Goal: Communication & Community: Answer question/provide support

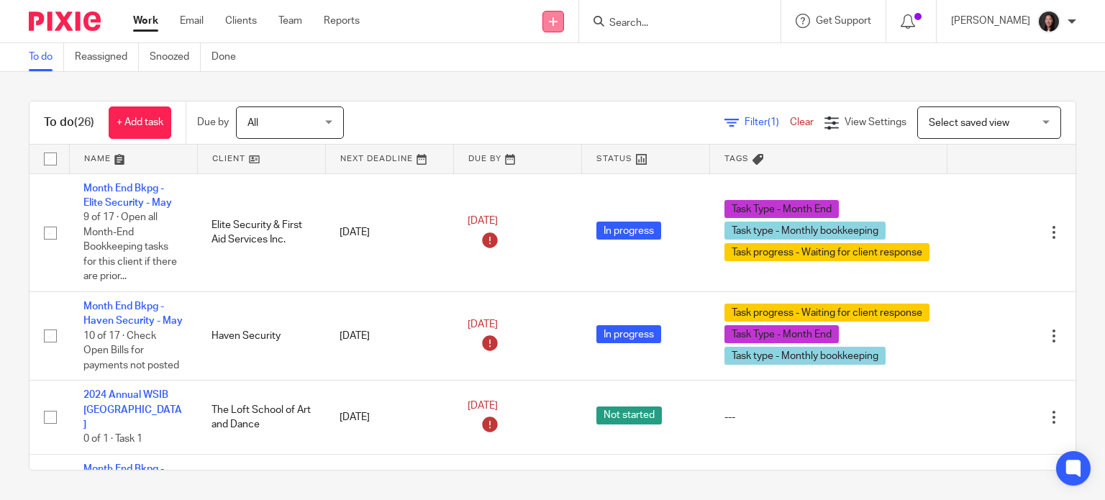
click at [564, 17] on link at bounding box center [553, 22] width 22 height 22
click at [578, 65] on link "Send new email" at bounding box center [586, 67] width 101 height 21
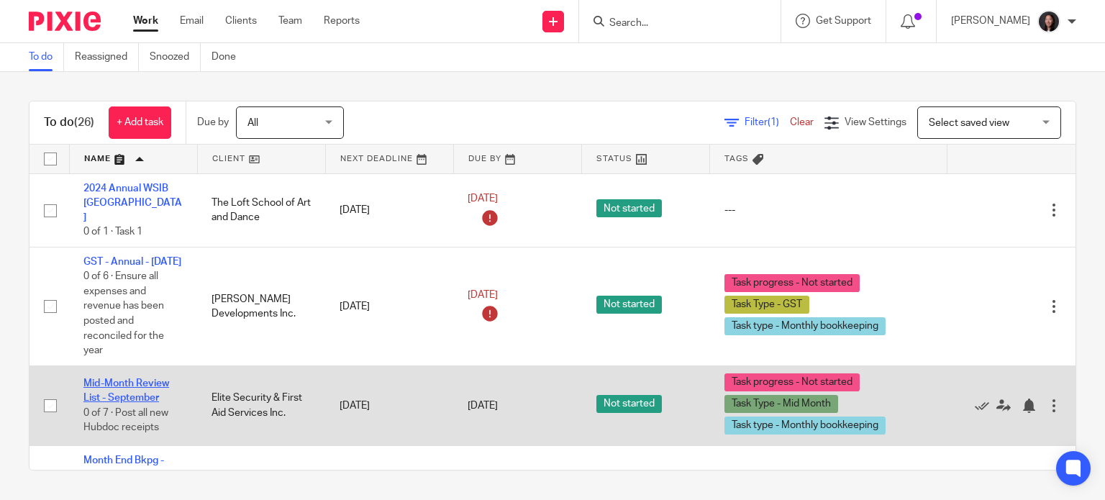
click at [132, 387] on link "Mid-Month Review List - September" at bounding box center [126, 390] width 86 height 24
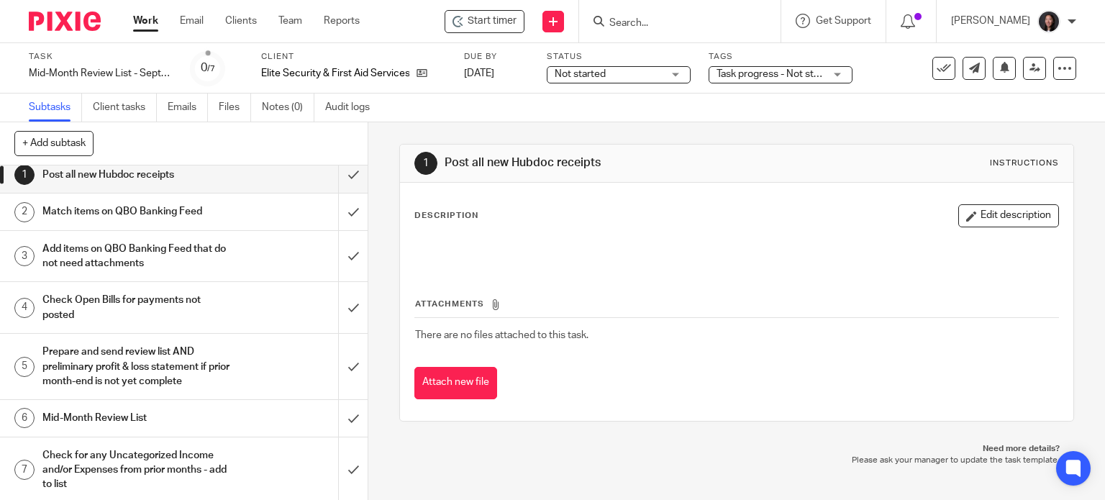
scroll to position [11, 0]
click at [181, 414] on h1 "Mid-Month Review List" at bounding box center [136, 416] width 188 height 22
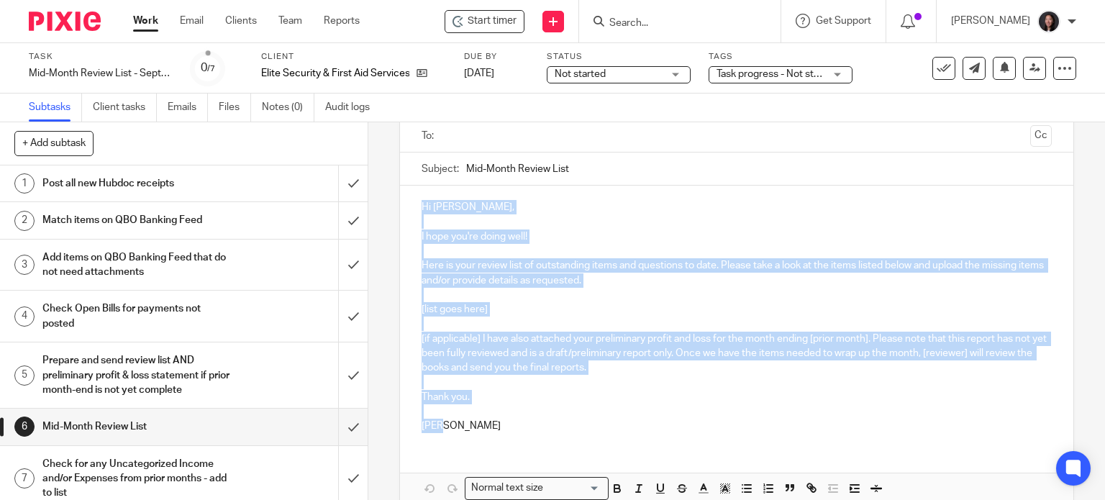
scroll to position [171, 0]
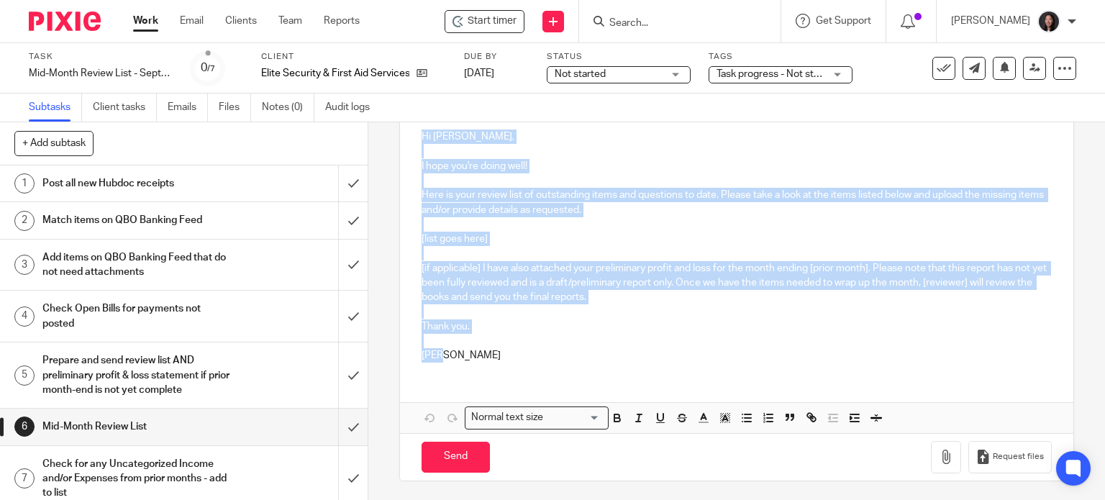
drag, startPoint x: 416, startPoint y: 303, endPoint x: 448, endPoint y: 382, distance: 85.5
click at [448, 382] on div "Hi Richard, I hope you're doing well! Here is your review list of outstanding i…" at bounding box center [737, 274] width 674 height 318
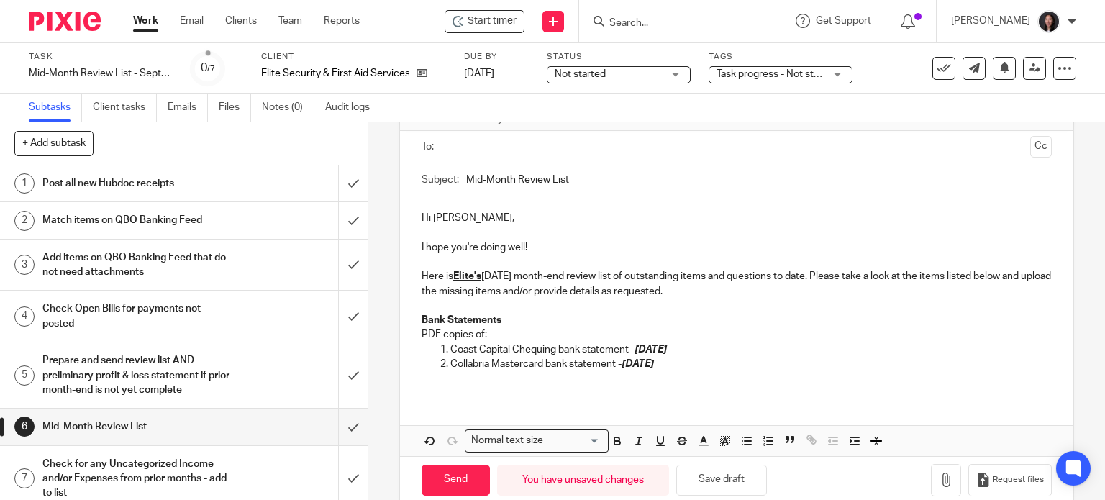
scroll to position [0, 0]
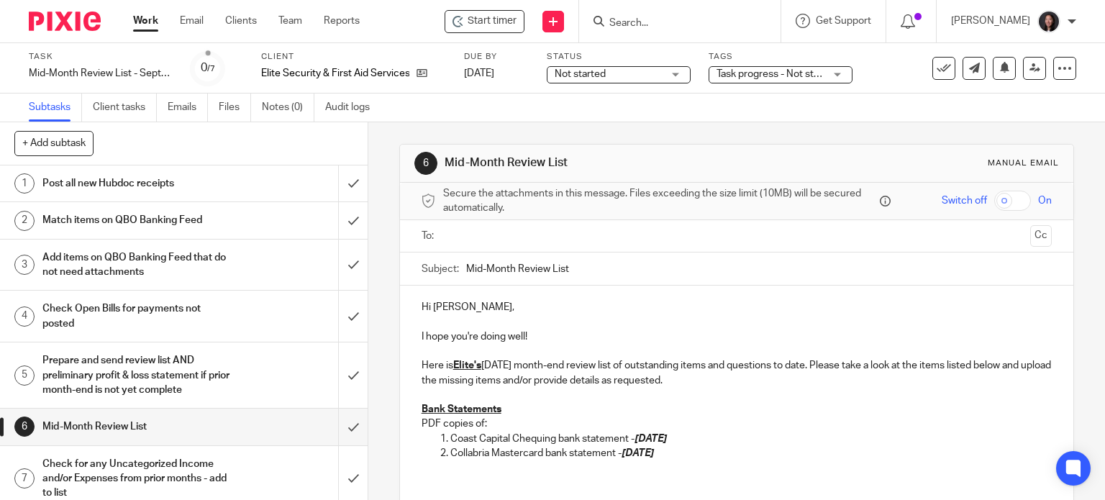
click at [512, 368] on p "Here is Elite's August 2025 month-end review list of outstanding items and ques…" at bounding box center [737, 372] width 631 height 29
click at [533, 371] on p "Here is Elite's Spetmeber 2025 month-end review list of outstanding items and q…" at bounding box center [737, 372] width 631 height 29
click at [492, 359] on p "Here is Elite's Spetmeber 2025 month-end review list of outstanding items and q…" at bounding box center [737, 372] width 631 height 29
click at [609, 360] on p "Here is Elite's September 2025 month-end review list of outstanding items and q…" at bounding box center [737, 372] width 631 height 29
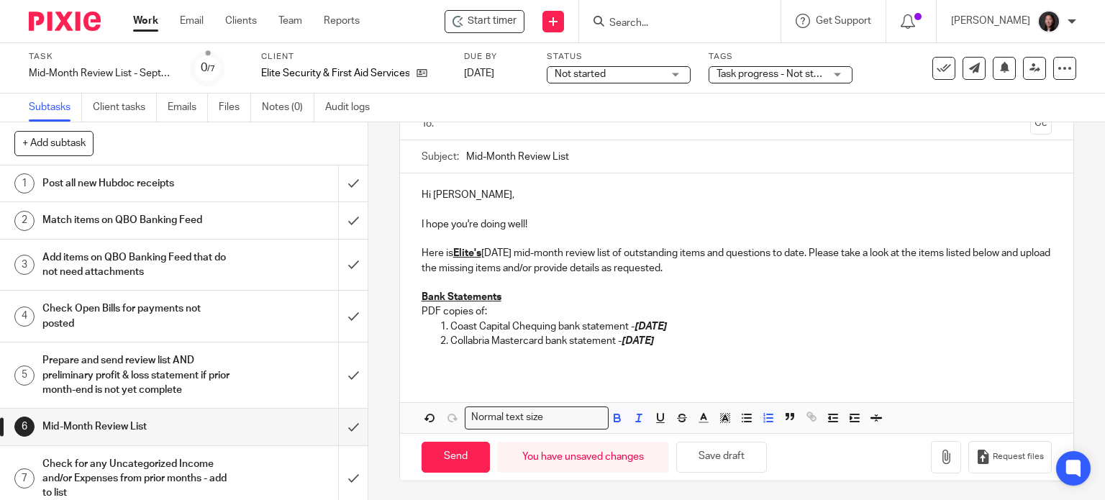
click at [688, 338] on p "Collabria Mastercard bank statement - August 2025" at bounding box center [751, 341] width 602 height 14
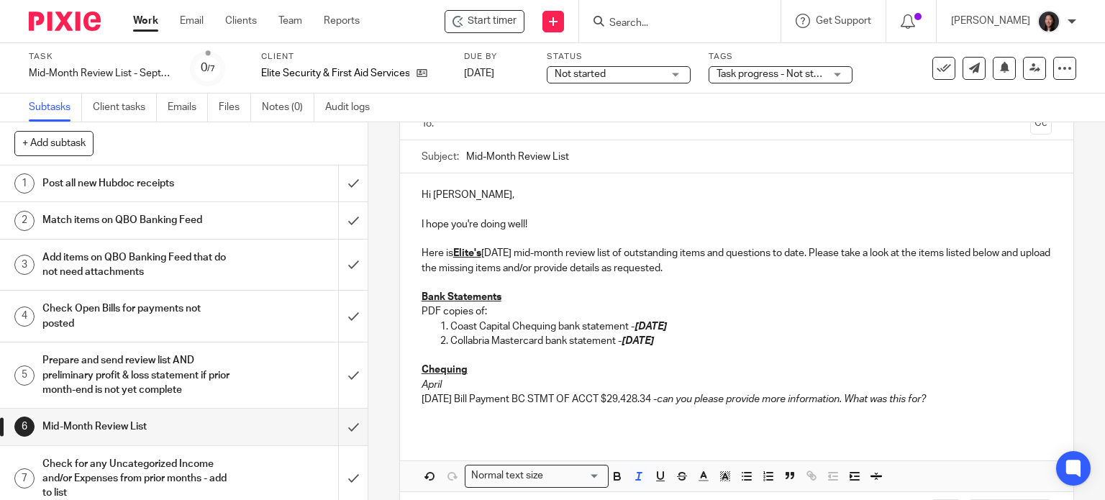
click at [963, 398] on p "04/29/2025 Bill Payment BC STMT OF ACCT $29,428.34 - can you please provide mor…" at bounding box center [737, 399] width 631 height 14
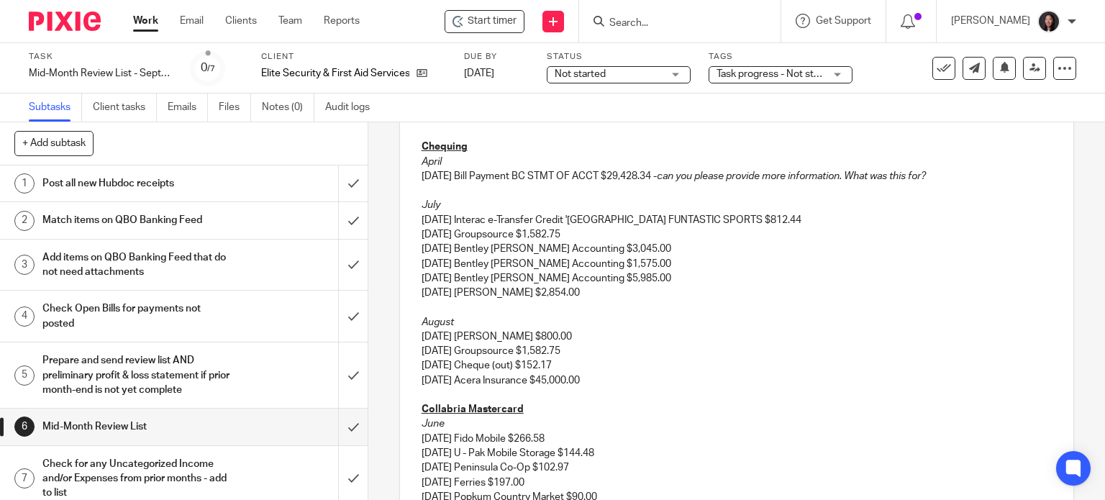
scroll to position [504, 0]
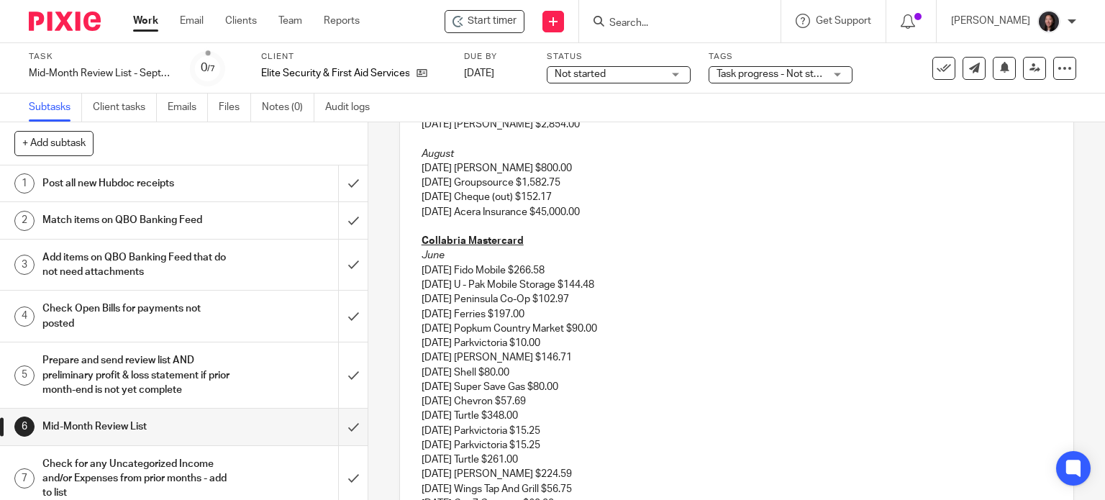
click at [608, 216] on p "08/23/2025 Acera Insurance $45,000.00" at bounding box center [737, 212] width 631 height 14
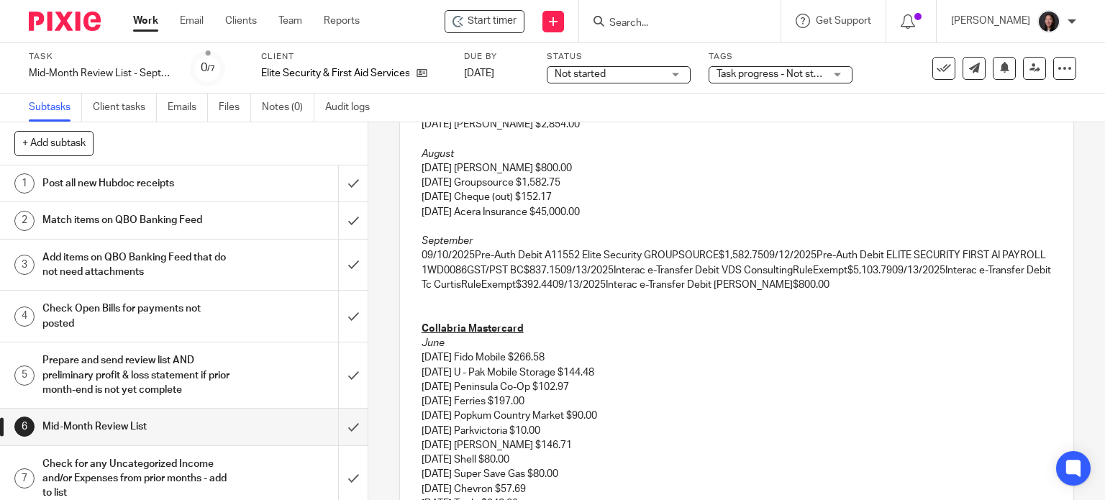
scroll to position [377, 0]
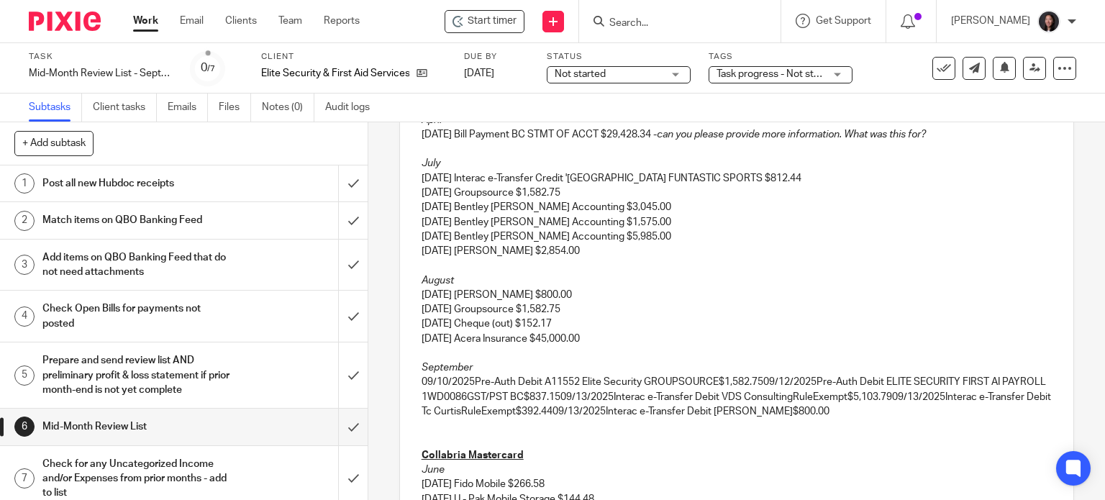
click at [466, 382] on p "09/10/2025Pre-Auth Debit A11552 Elite Security GROUPSOURCE$1,582.7509/12/2025Pr…" at bounding box center [737, 397] width 631 height 44
drag, startPoint x: 468, startPoint y: 381, endPoint x: 642, endPoint y: 381, distance: 174.1
click at [642, 381] on p "09/10/202 5Pre-Auth Debit A11552 Elite Security GROUPSOURCE$1,582.7509/12/2025P…" at bounding box center [737, 397] width 631 height 44
click at [587, 383] on p "09/10/202 GROUPSOURCE$1,582.7509/12/2025Pre-Auth Debit ELITE SECURITY FIRST AI …" at bounding box center [737, 397] width 631 height 44
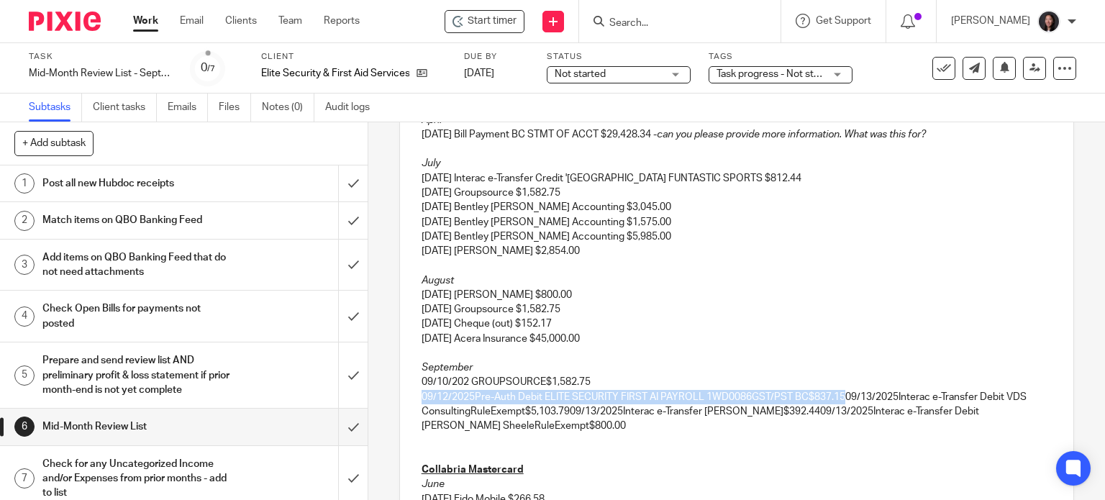
drag, startPoint x: 417, startPoint y: 394, endPoint x: 842, endPoint y: 399, distance: 425.2
click at [842, 399] on p "09/12/2025Pre-Auth Debit ELITE SECURITY FIRST AI PAYROLL 1WD0086GST/PST BC$837.…" at bounding box center [737, 412] width 631 height 44
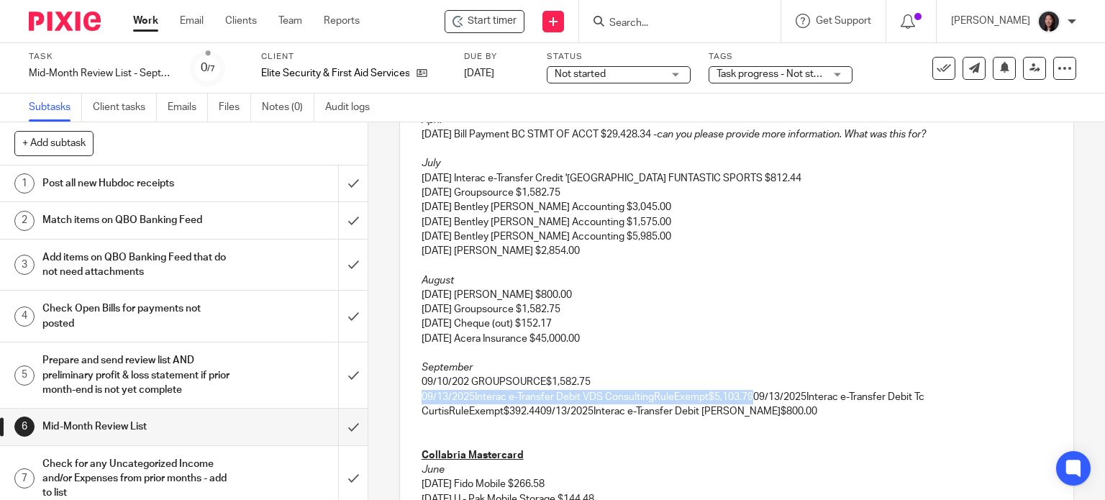
drag, startPoint x: 401, startPoint y: 396, endPoint x: 752, endPoint y: 396, distance: 351.1
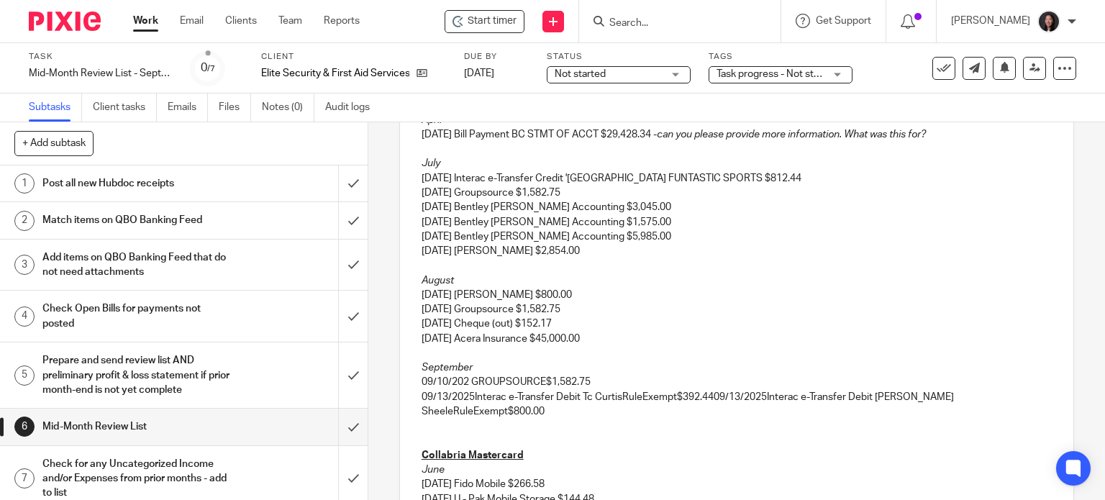
click at [469, 392] on p "09/13/2025Interac e-Transfer Debit Tc CurtisRuleExempt$392.4409/13/2025Interac …" at bounding box center [737, 404] width 631 height 29
drag, startPoint x: 472, startPoint y: 394, endPoint x: 537, endPoint y: 394, distance: 64.8
click at [537, 394] on p "09/13/2025 Interac e-Transfer Debit Tc CurtisRuleExempt$392.4409/13/2025Interac…" at bounding box center [737, 404] width 631 height 29
drag, startPoint x: 472, startPoint y: 396, endPoint x: 509, endPoint y: 402, distance: 38.0
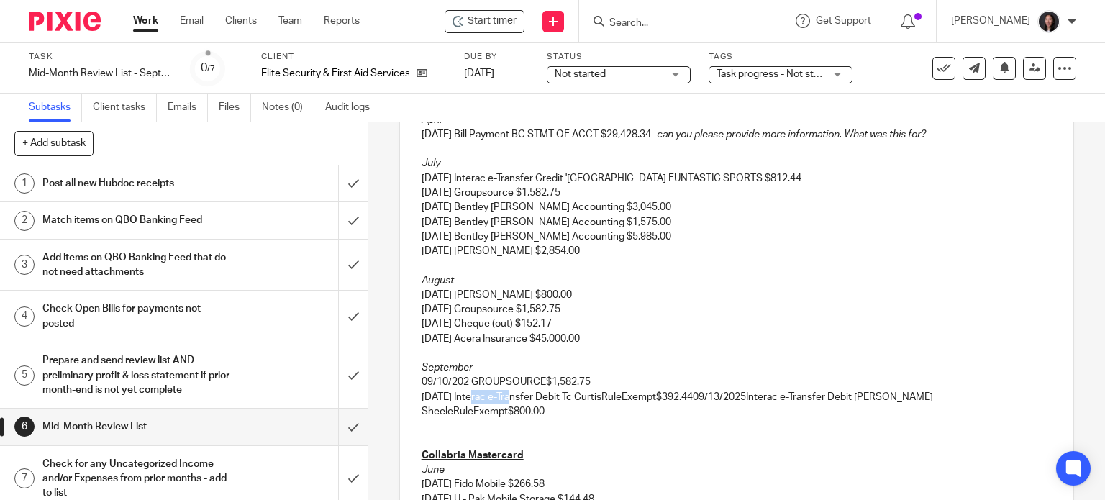
click at [509, 402] on p "09/13/2025 Interac e-Transfer Debit Tc CurtisRuleExempt$392.4409/13/2025Interac…" at bounding box center [737, 404] width 631 height 29
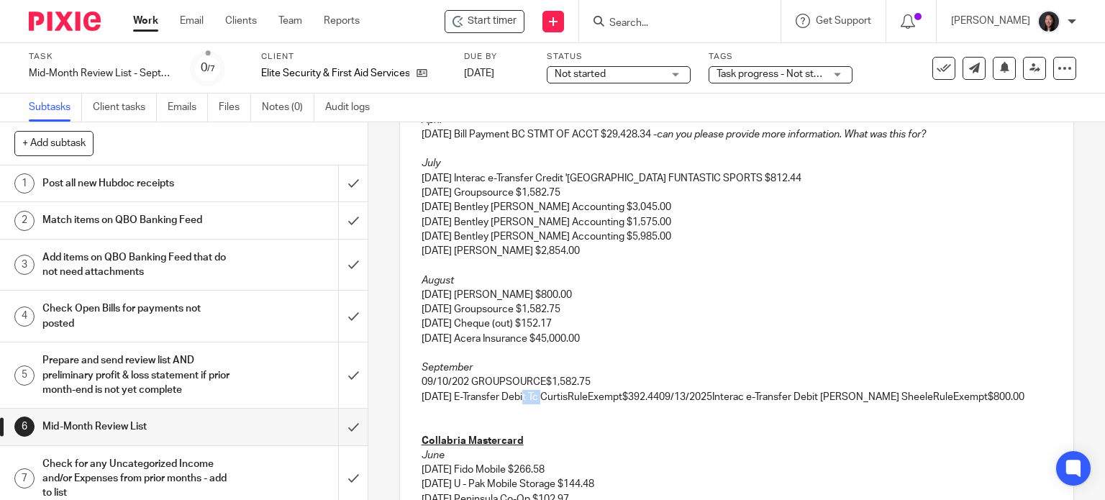
drag, startPoint x: 520, startPoint y: 391, endPoint x: 545, endPoint y: 396, distance: 25.1
click at [545, 396] on p "09/13/2025 E-Transfer Debit Tc CurtisRuleExempt$392.4409/13/2025Interac e-Trans…" at bounding box center [737, 397] width 631 height 14
drag, startPoint x: 560, startPoint y: 396, endPoint x: 614, endPoint y: 400, distance: 54.1
click at [614, 400] on p "09/13/2025 E-Transfer Tc CurtisRuleExempt$392.4409/13/2025Interac e-Transfer De…" at bounding box center [737, 397] width 631 height 14
click at [603, 395] on p "09/13/2025 E-Transfer Tc Curtis $392.4409/13/2025Interac e-Transfer Debit Warre…" at bounding box center [737, 397] width 631 height 14
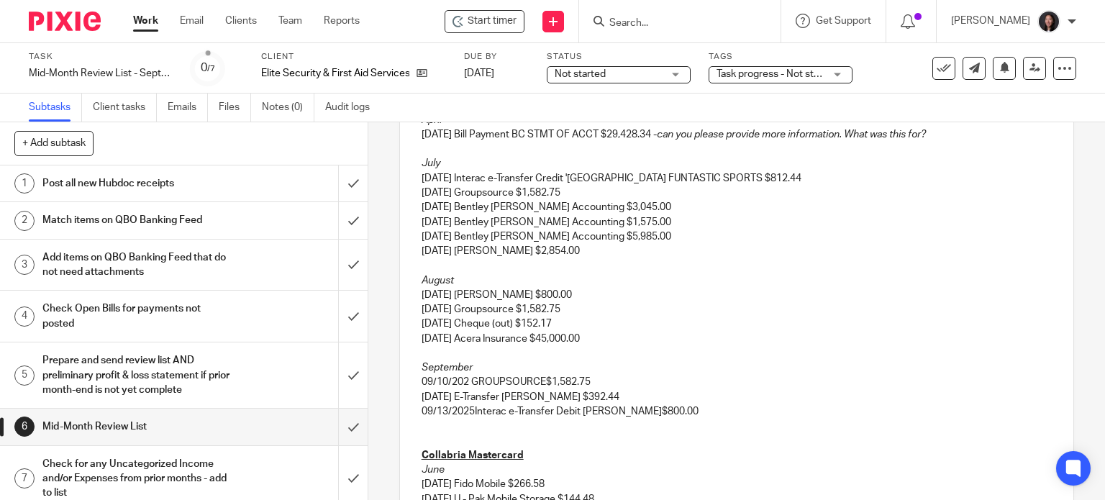
click at [472, 411] on p "09/13/2025Interac e-Transfer Debit Warren SheeleRuleExempt$800.00" at bounding box center [737, 411] width 631 height 14
drag, startPoint x: 472, startPoint y: 410, endPoint x: 583, endPoint y: 411, distance: 111.5
click at [583, 411] on p "09/13/2025 Interac e-Transfer Debit Warren SheeleRuleExempt$800.00" at bounding box center [737, 411] width 631 height 14
drag, startPoint x: 540, startPoint y: 411, endPoint x: 596, endPoint y: 411, distance: 55.4
click at [596, 411] on p "09/13/2025 Warren SheeleRuleExempt$800.00" at bounding box center [737, 411] width 631 height 14
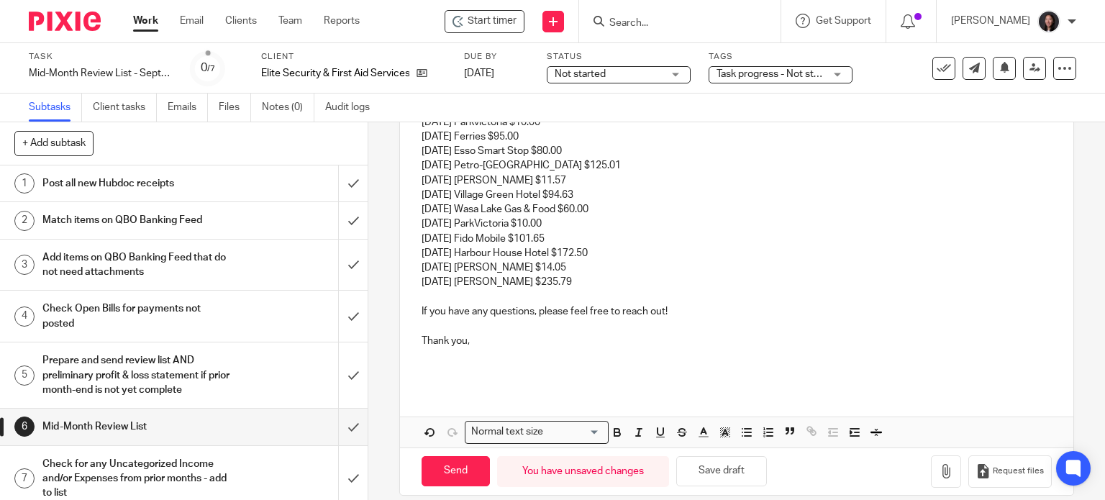
scroll to position [1206, 0]
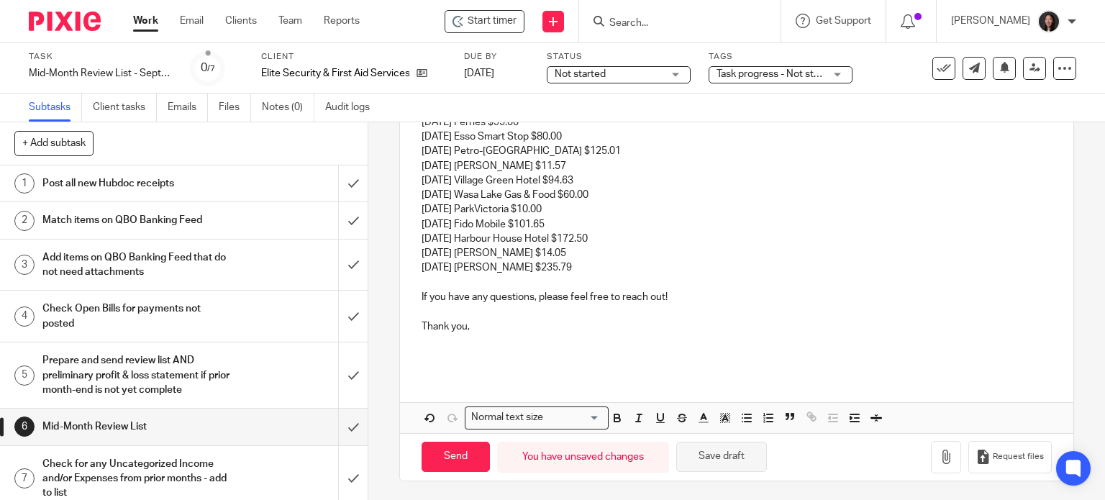
click at [725, 455] on button "Save draft" at bounding box center [721, 457] width 91 height 31
click at [725, 456] on button "Save draft" at bounding box center [721, 457] width 91 height 31
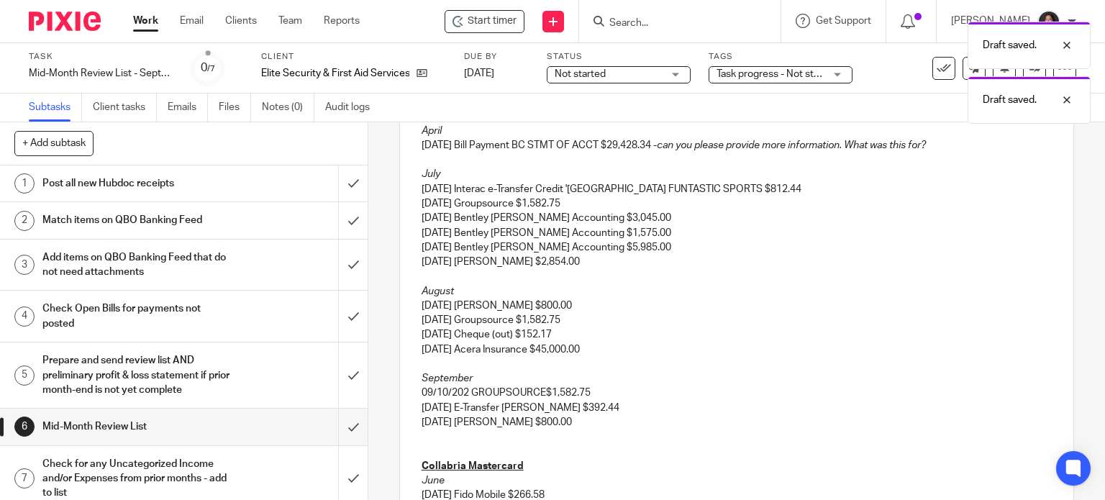
scroll to position [534, 0]
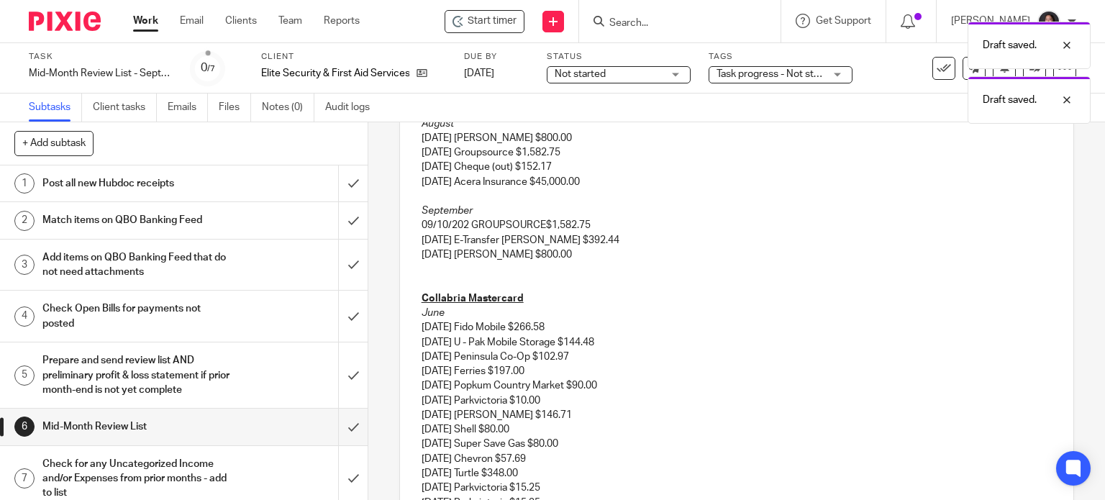
click at [402, 278] on div "Hi Richard, I hope you're doing well! Here is Elite's September 2025 mid-month …" at bounding box center [737, 399] width 674 height 1294
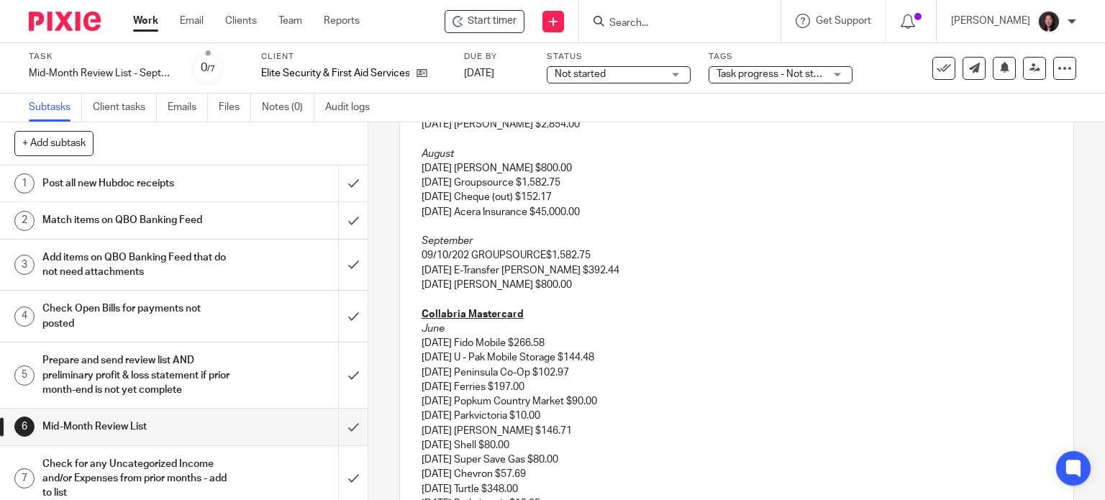
scroll to position [671, 0]
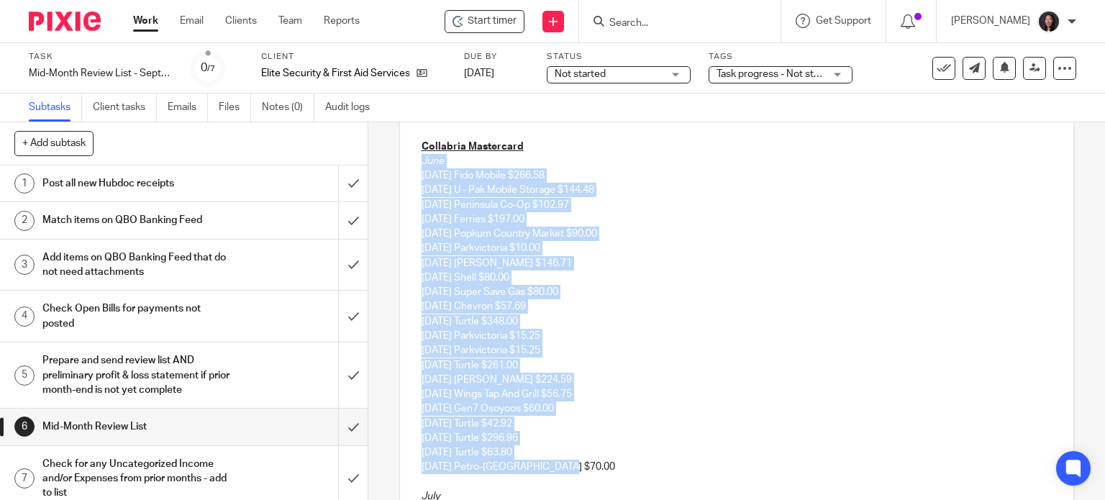
drag, startPoint x: 403, startPoint y: 156, endPoint x: 564, endPoint y: 461, distance: 345.0
click at [564, 461] on div "Hi Richard, I hope you're doing well! Here is Elite's September 2025 mid-month …" at bounding box center [737, 253] width 674 height 1279
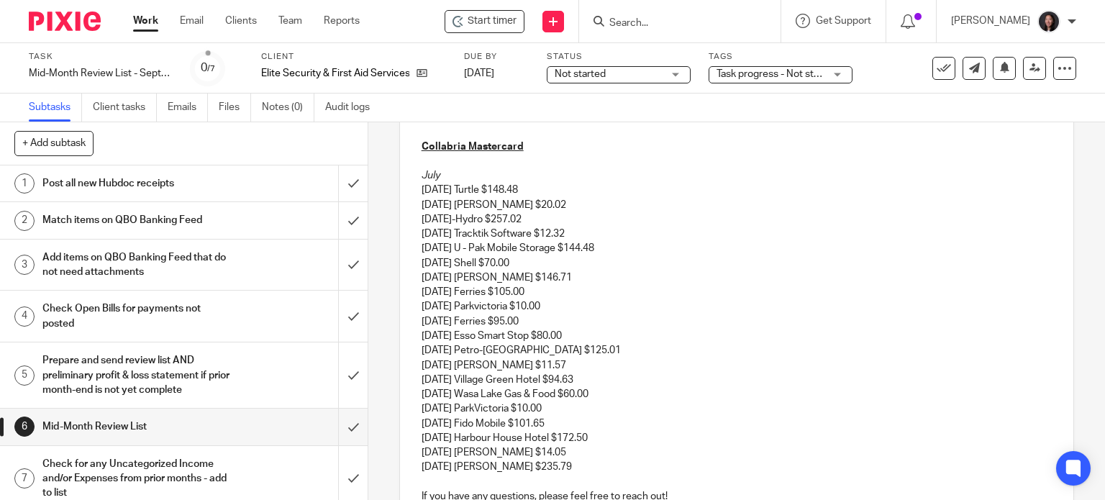
click at [414, 163] on div "Hi Richard, I hope you're doing well! Here is Elite's September 2025 mid-month …" at bounding box center [737, 93] width 674 height 958
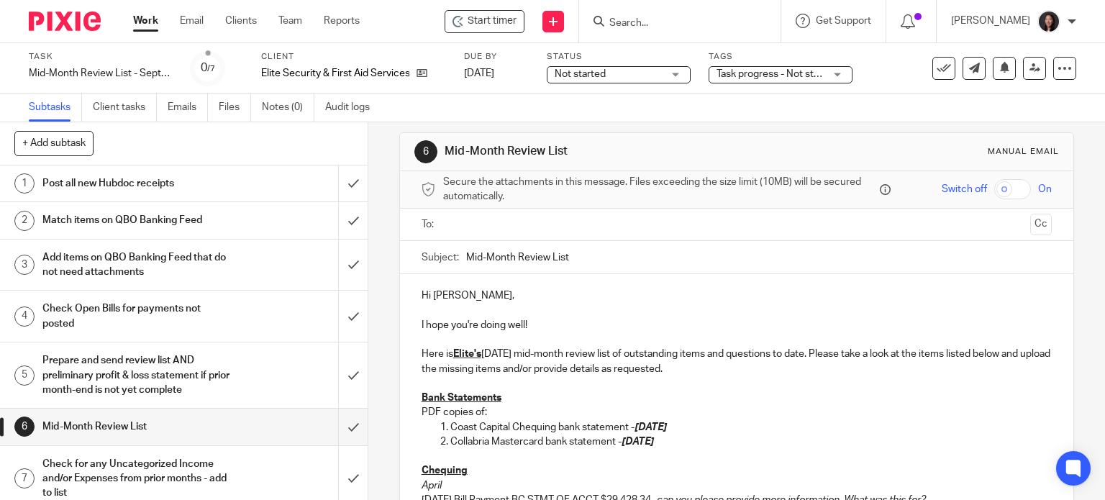
scroll to position [0, 0]
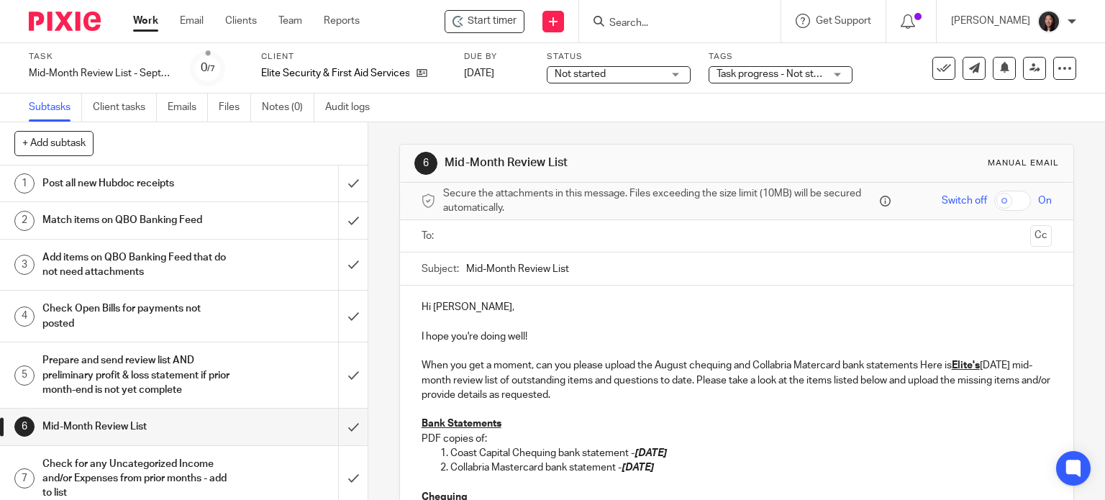
click at [811, 367] on p "When you get a moment, can you please upload the August chequing and Collabria …" at bounding box center [737, 380] width 631 height 44
drag, startPoint x: 714, startPoint y: 363, endPoint x: 640, endPoint y: 348, distance: 75.6
click at [636, 345] on p at bounding box center [737, 351] width 631 height 14
click at [694, 367] on p "When you get a moment, can you please upload the August chequing and Collabria …" at bounding box center [737, 380] width 631 height 44
click at [927, 368] on p "When you get a moment, can you please upload the August Chequing and Collabria …" at bounding box center [737, 380] width 631 height 44
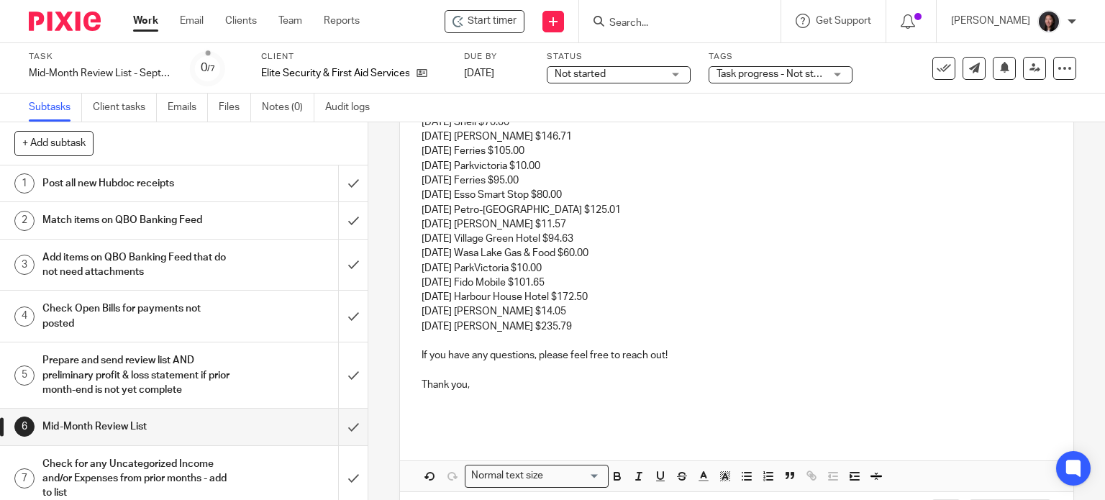
scroll to position [885, 0]
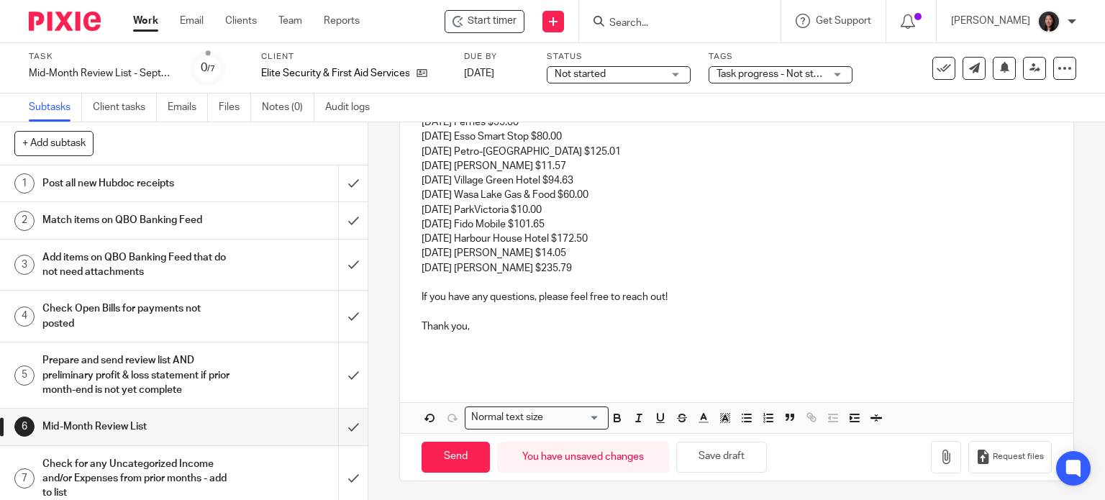
drag, startPoint x: 731, startPoint y: 460, endPoint x: 645, endPoint y: 414, distance: 98.2
click at [731, 458] on button "Save draft" at bounding box center [721, 457] width 91 height 31
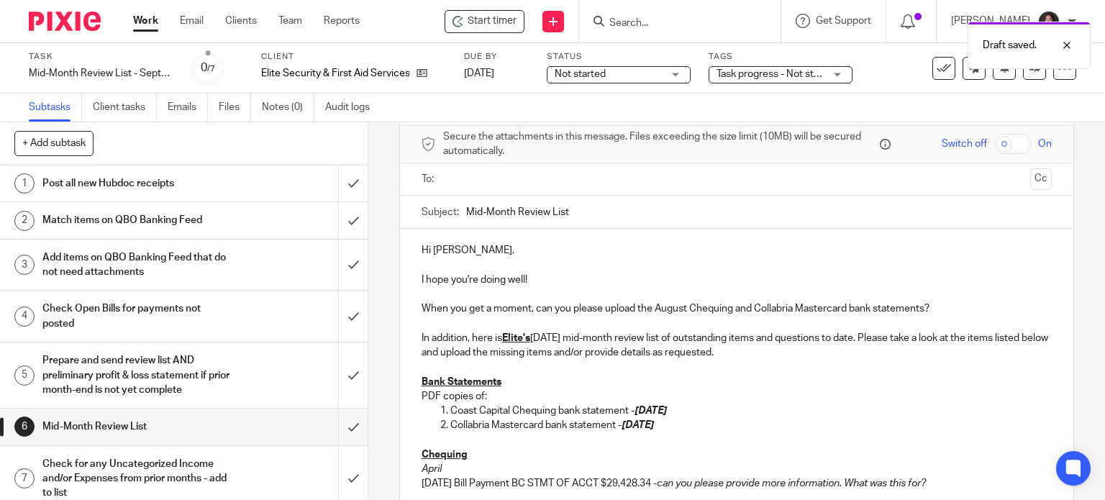
scroll to position [46, 0]
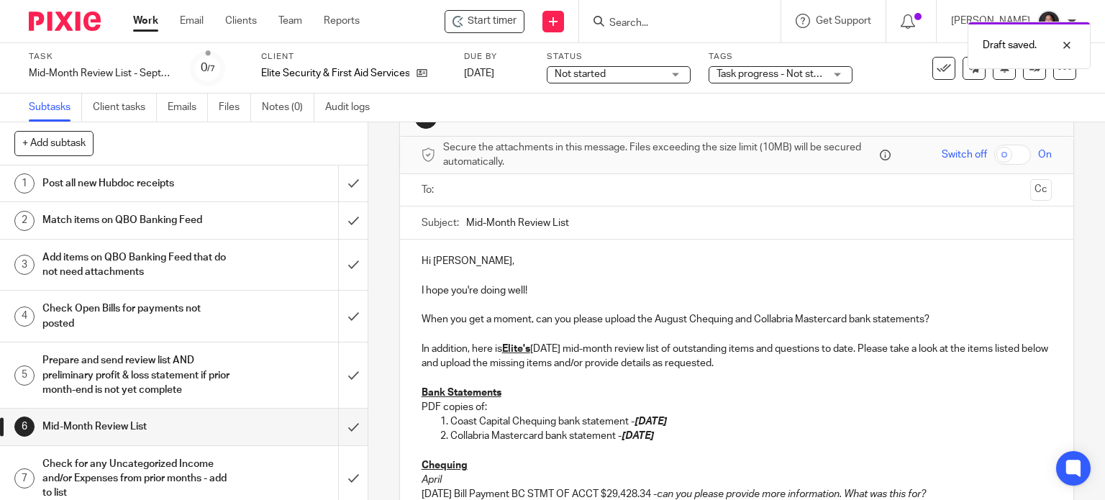
click at [438, 454] on p at bounding box center [737, 451] width 631 height 14
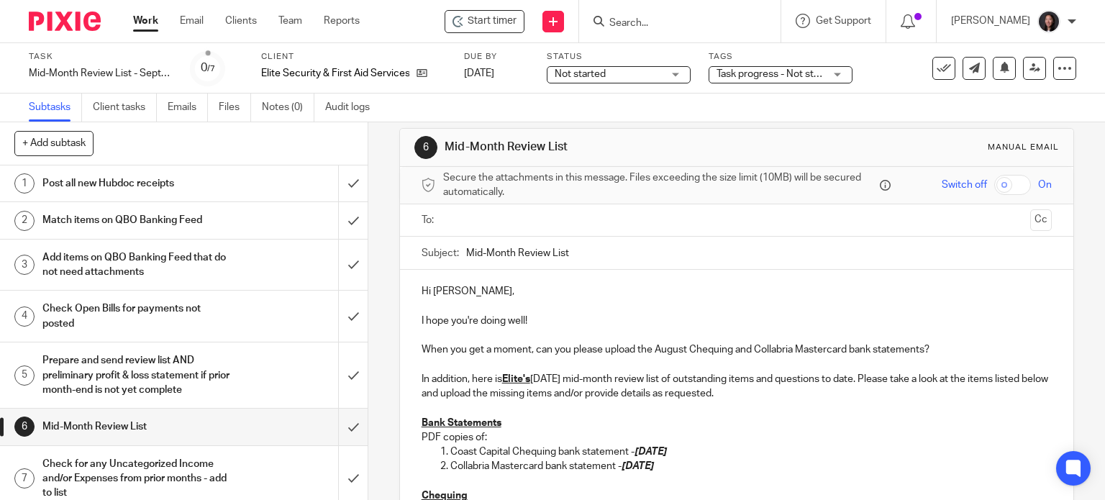
scroll to position [0, 0]
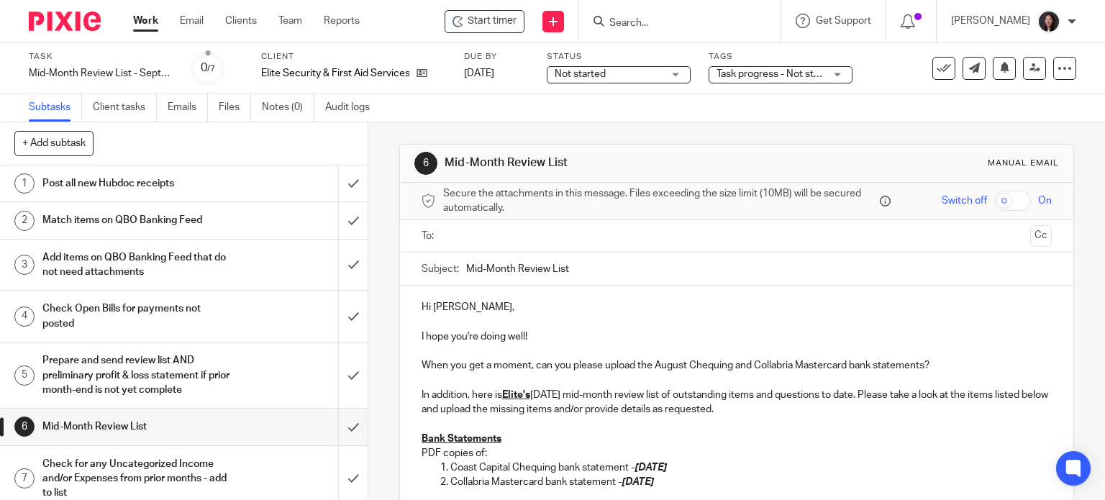
click at [593, 267] on input "Mid-Month Review List" at bounding box center [759, 269] width 586 height 32
click at [466, 264] on input "Mid-Month Review List - Elite" at bounding box center [759, 269] width 586 height 32
type input "September 2025 Mid-Month Review List - Elite"
click at [512, 229] on input "text" at bounding box center [736, 236] width 576 height 17
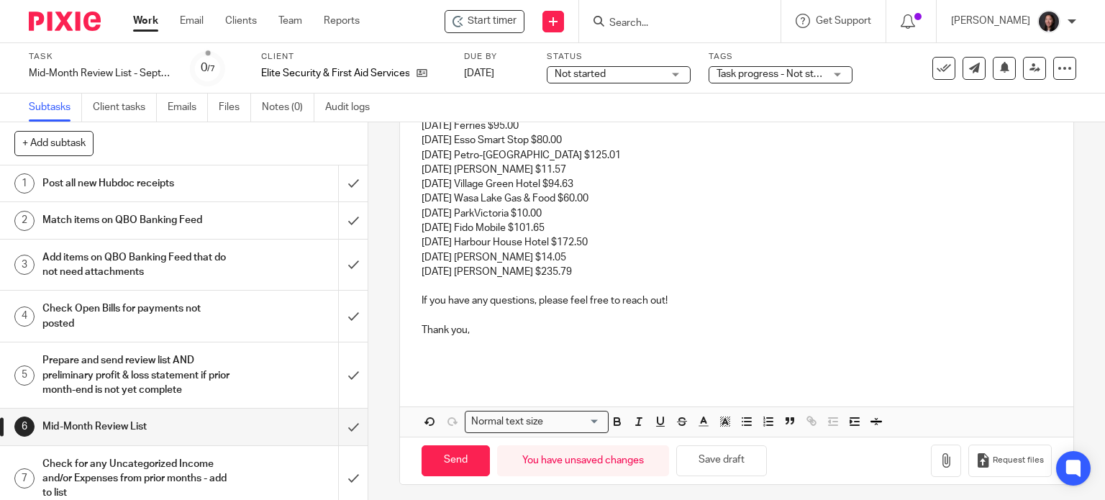
scroll to position [888, 0]
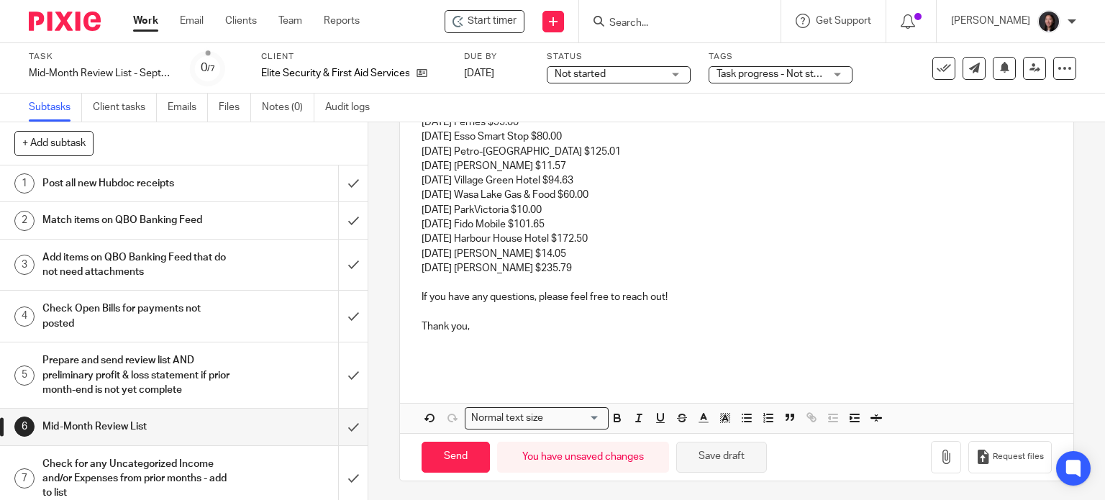
click at [743, 454] on button "Save draft" at bounding box center [721, 457] width 91 height 31
click at [709, 463] on button "Save draft" at bounding box center [721, 457] width 91 height 31
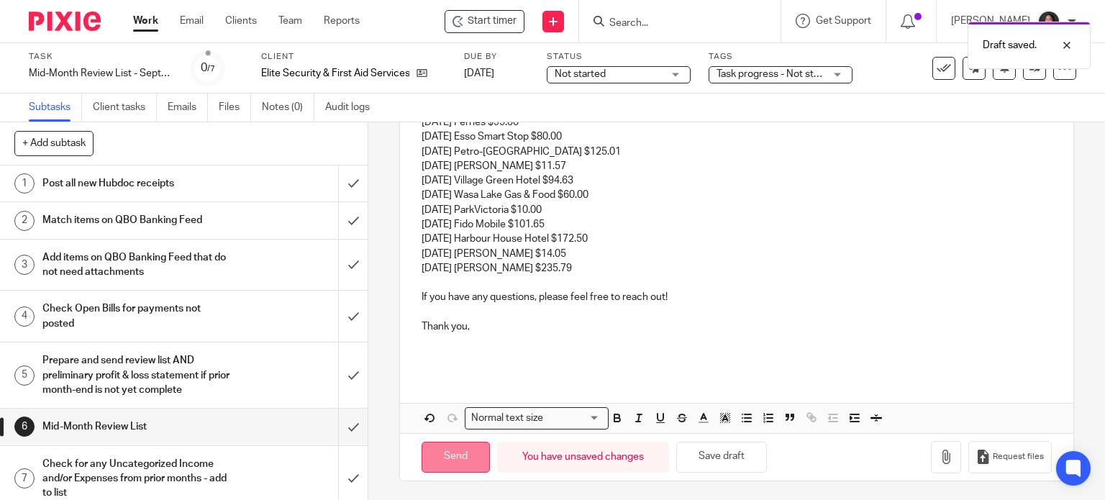
click at [448, 460] on input "Send" at bounding box center [456, 457] width 68 height 31
type input "Sent"
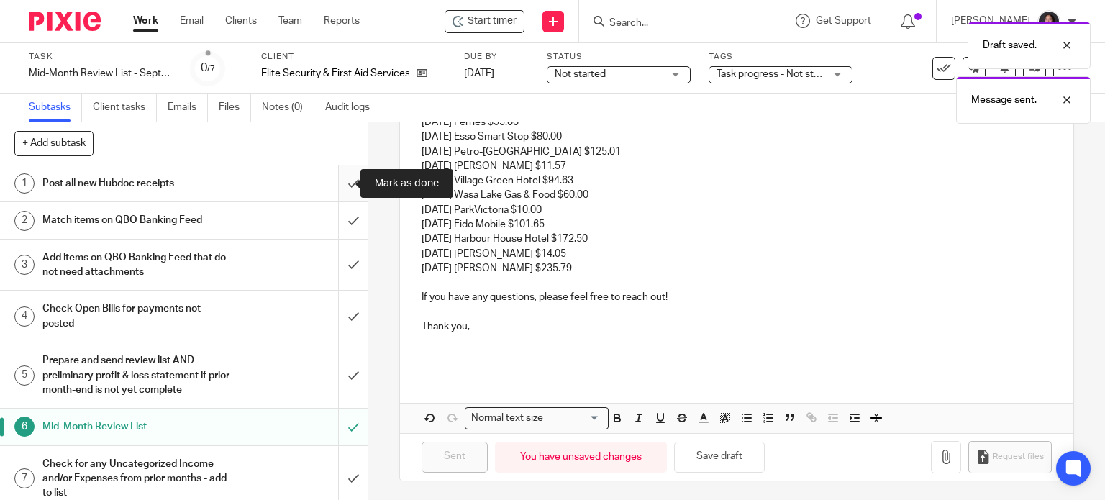
click at [334, 175] on input "submit" at bounding box center [184, 183] width 368 height 36
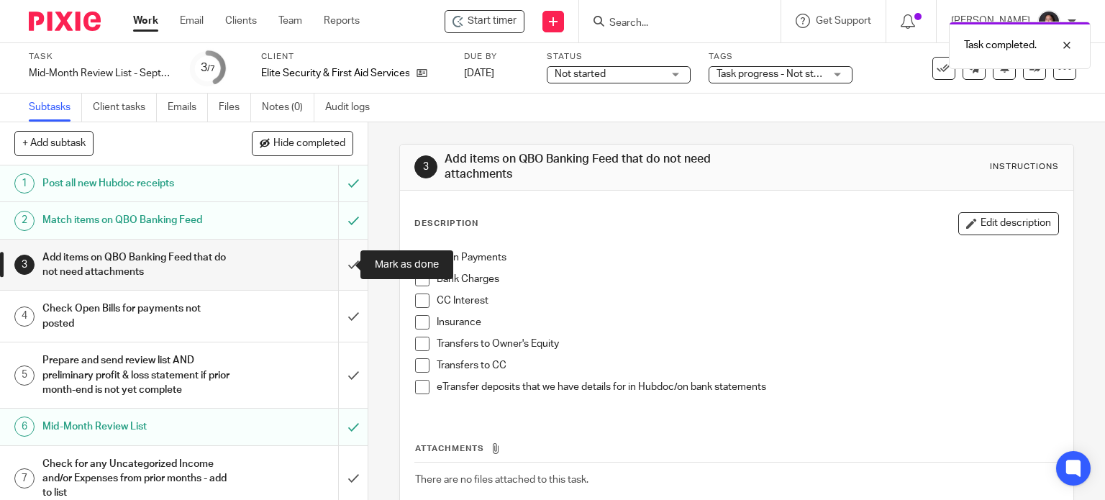
click at [331, 268] on input "submit" at bounding box center [184, 265] width 368 height 51
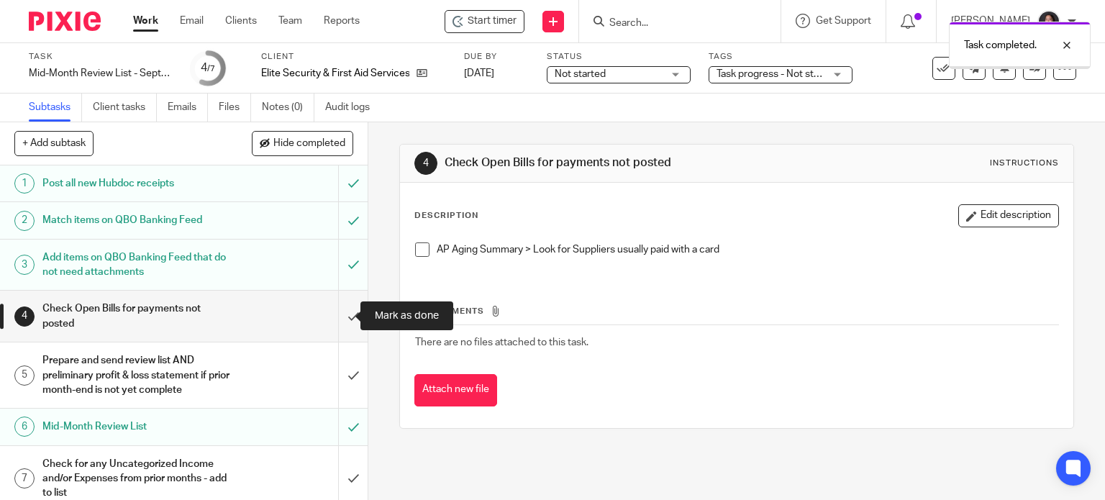
click at [328, 322] on input "submit" at bounding box center [184, 316] width 368 height 51
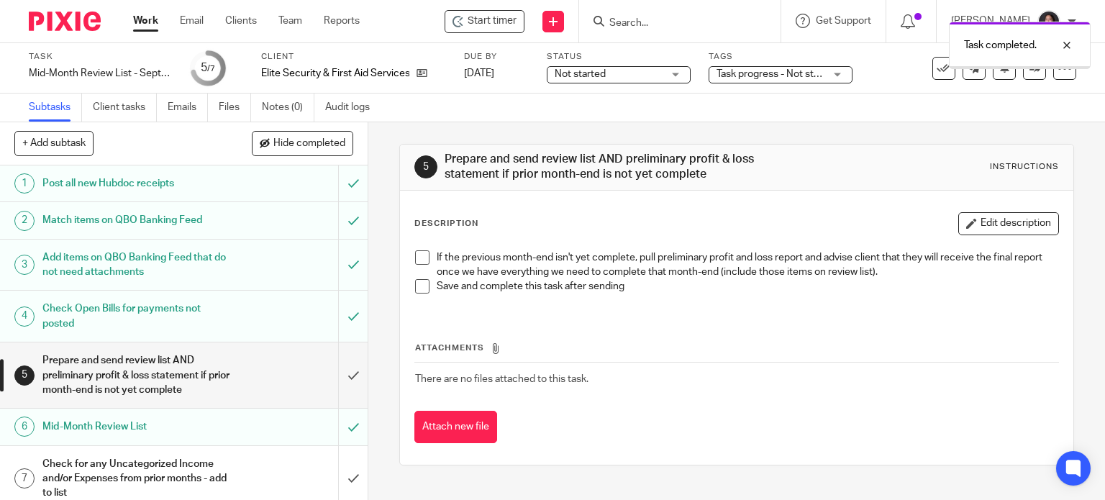
click at [332, 381] on input "submit" at bounding box center [184, 374] width 368 height 65
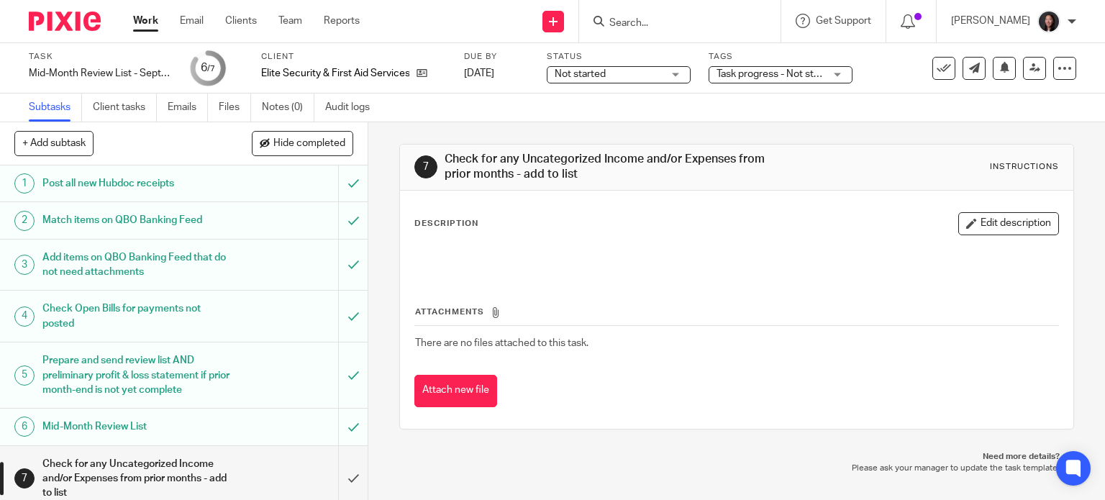
scroll to position [11, 0]
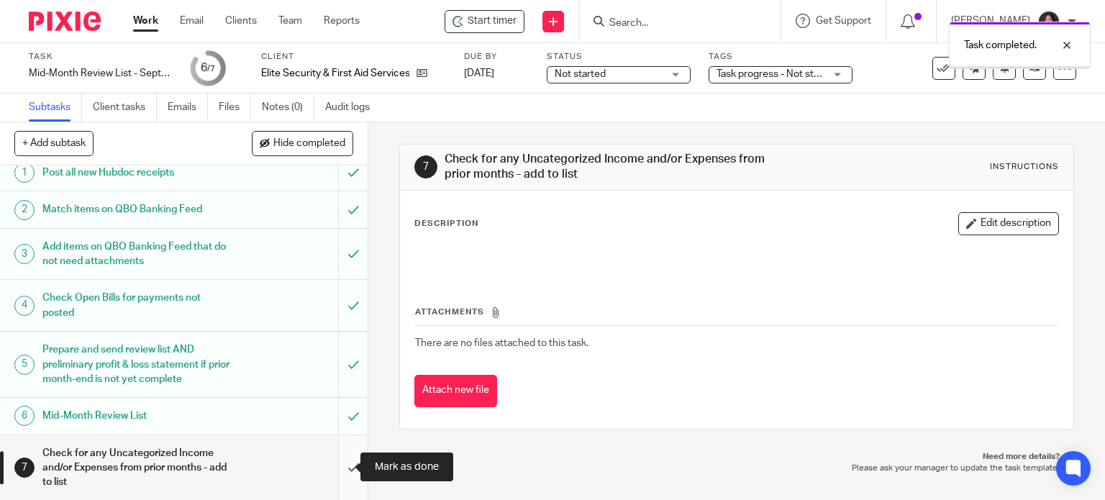
click at [334, 458] on input "submit" at bounding box center [184, 467] width 368 height 65
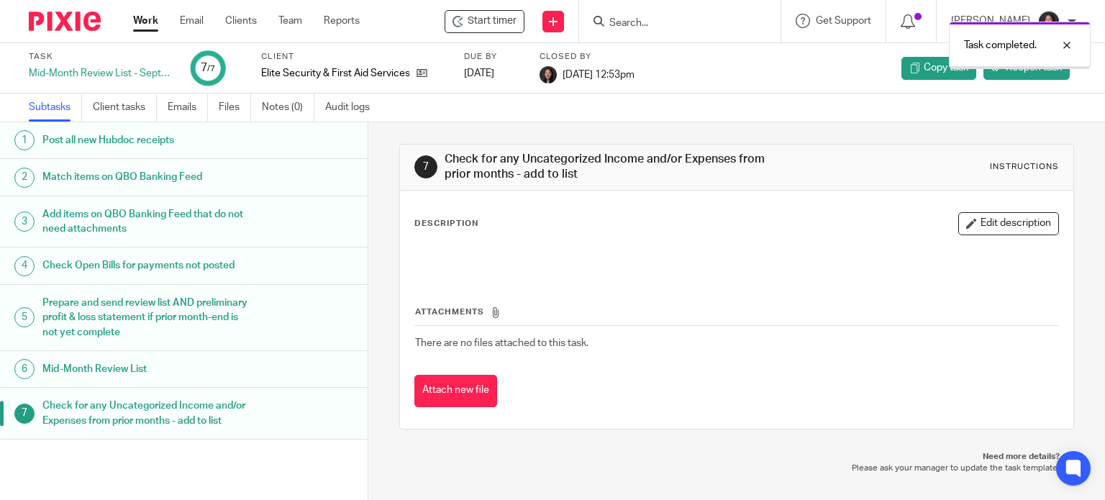
click at [144, 19] on link "Work" at bounding box center [145, 21] width 25 height 14
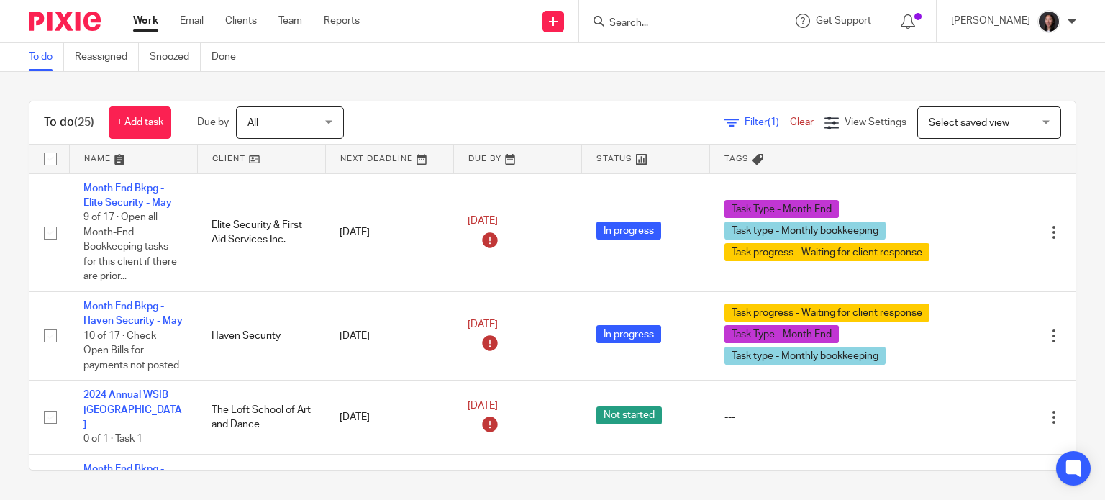
click at [161, 155] on link at bounding box center [133, 159] width 127 height 29
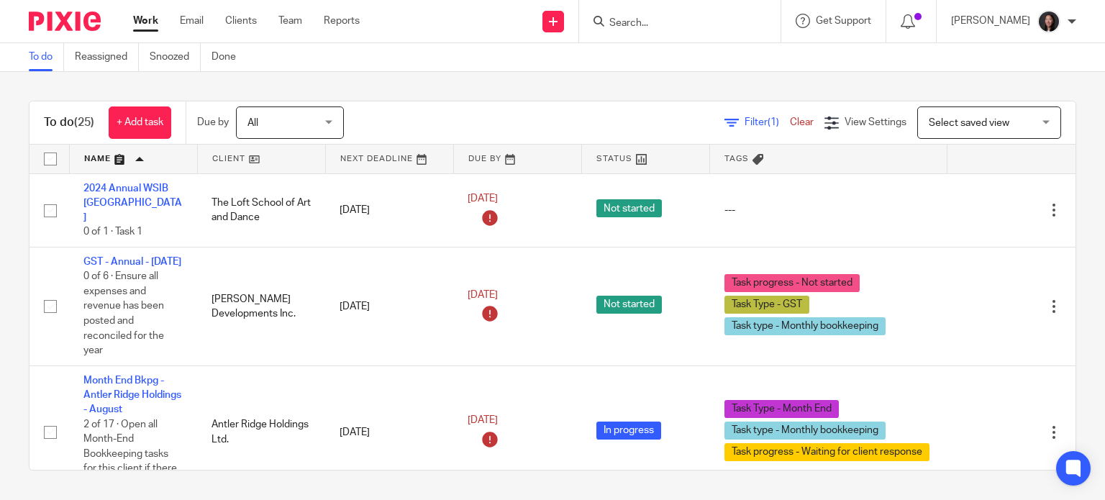
click at [161, 161] on link at bounding box center [133, 159] width 127 height 29
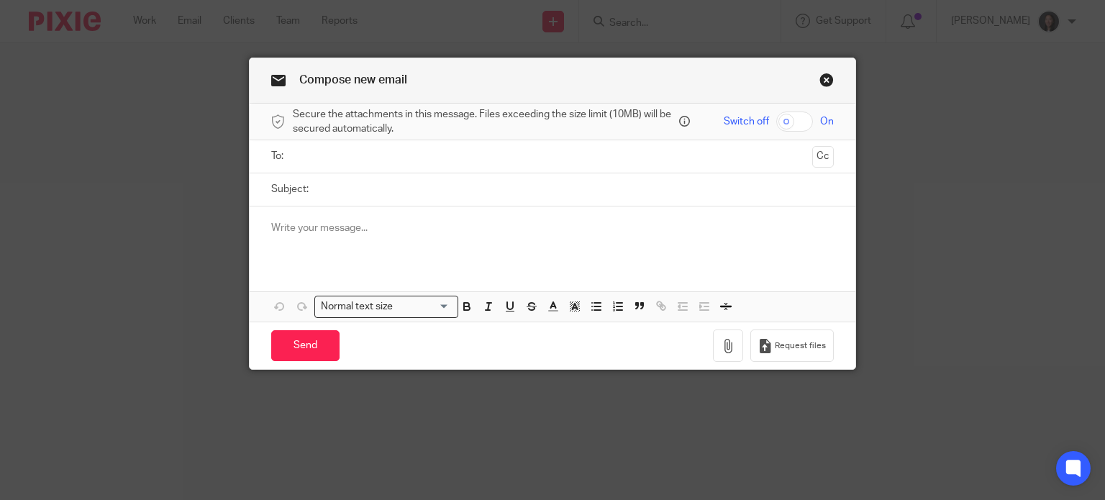
click at [380, 153] on input "text" at bounding box center [552, 156] width 509 height 17
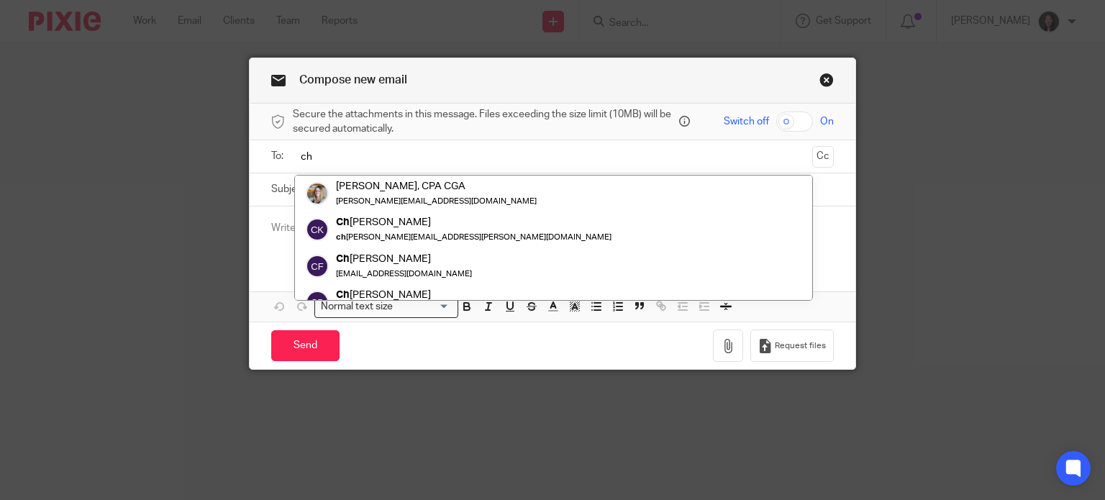
type input "ch"
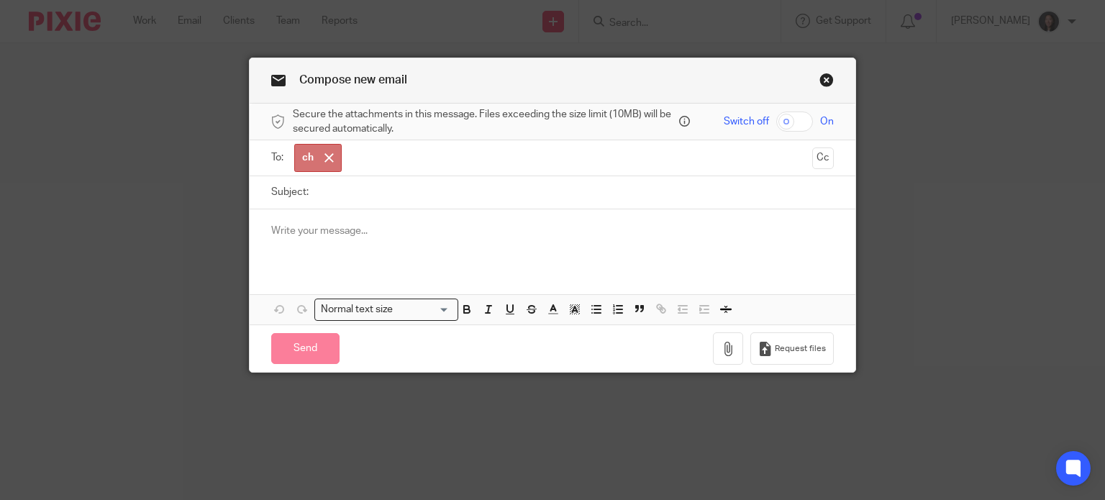
click at [819, 85] on link "Close this dialog window" at bounding box center [826, 82] width 14 height 19
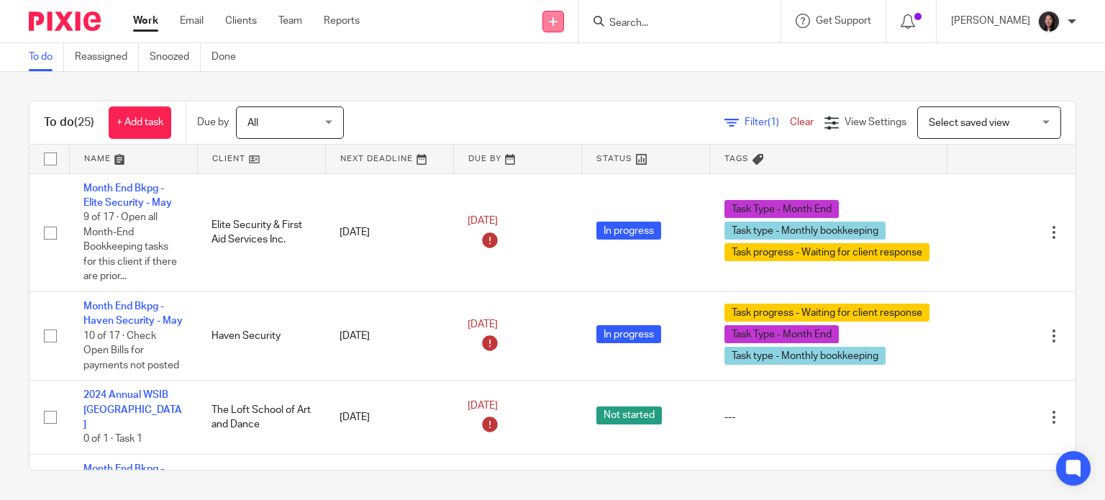
click at [564, 20] on link at bounding box center [553, 22] width 22 height 22
click at [584, 65] on link "Send new email" at bounding box center [586, 67] width 101 height 21
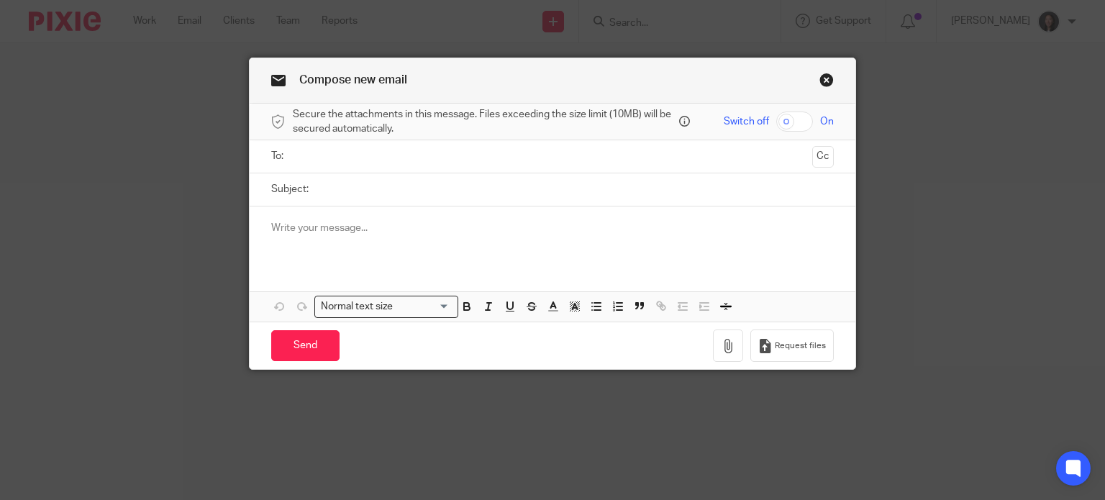
click at [337, 151] on input "text" at bounding box center [552, 156] width 509 height 17
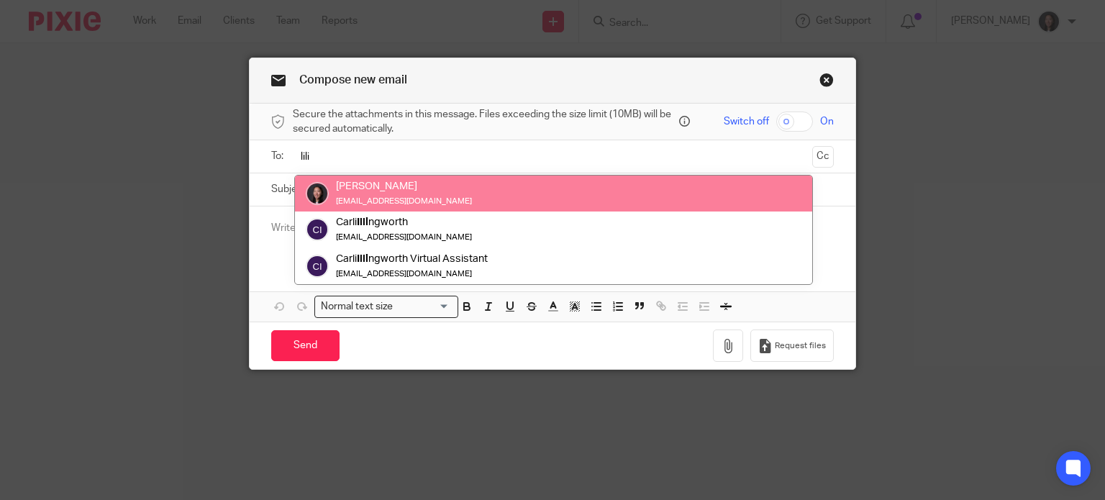
type input "lili"
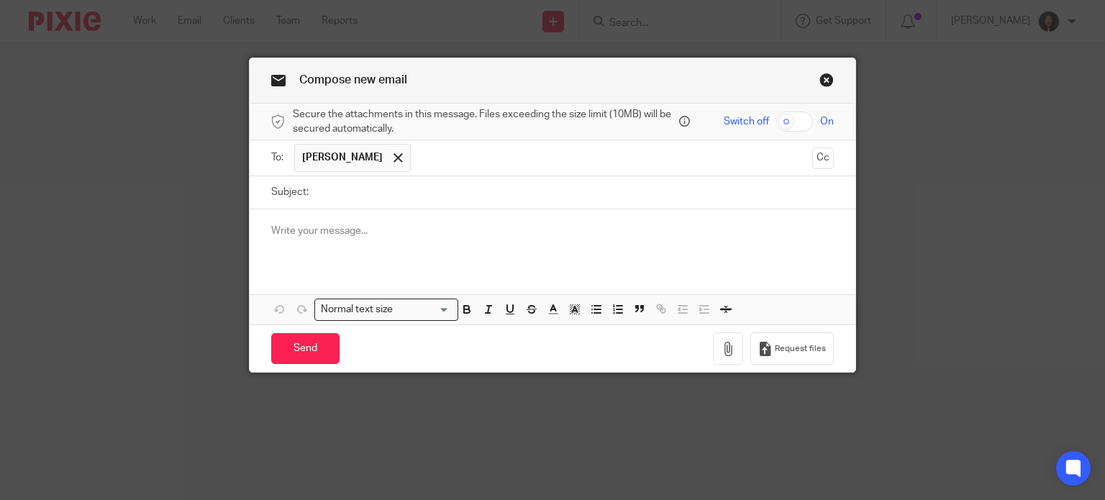
click at [354, 200] on input "Subject:" at bounding box center [575, 192] width 519 height 32
type input "Test"
drag, startPoint x: 340, startPoint y: 224, endPoint x: 348, endPoint y: 221, distance: 8.4
click at [348, 221] on div at bounding box center [553, 237] width 606 height 56
click at [294, 350] on input "Send" at bounding box center [305, 348] width 68 height 31
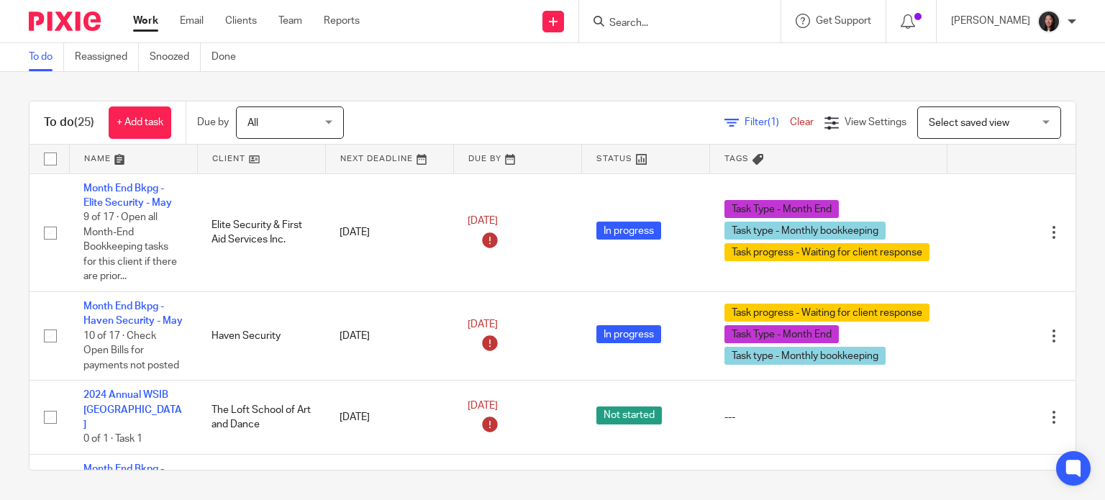
click at [263, 157] on link at bounding box center [261, 159] width 127 height 29
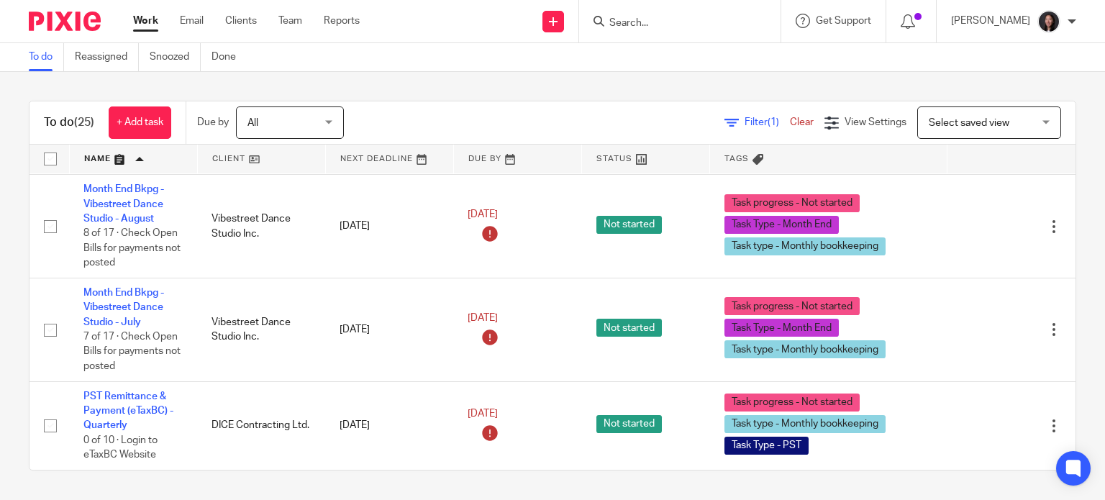
scroll to position [2622, 0]
